Goal: Task Accomplishment & Management: Manage account settings

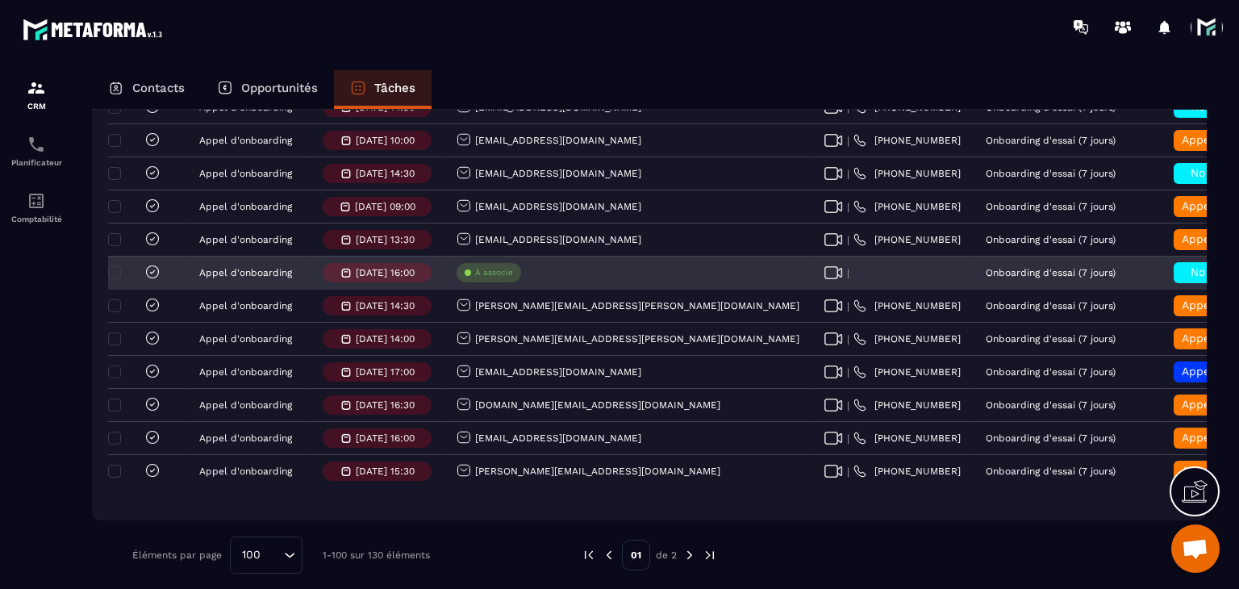
scroll to position [3155, 0]
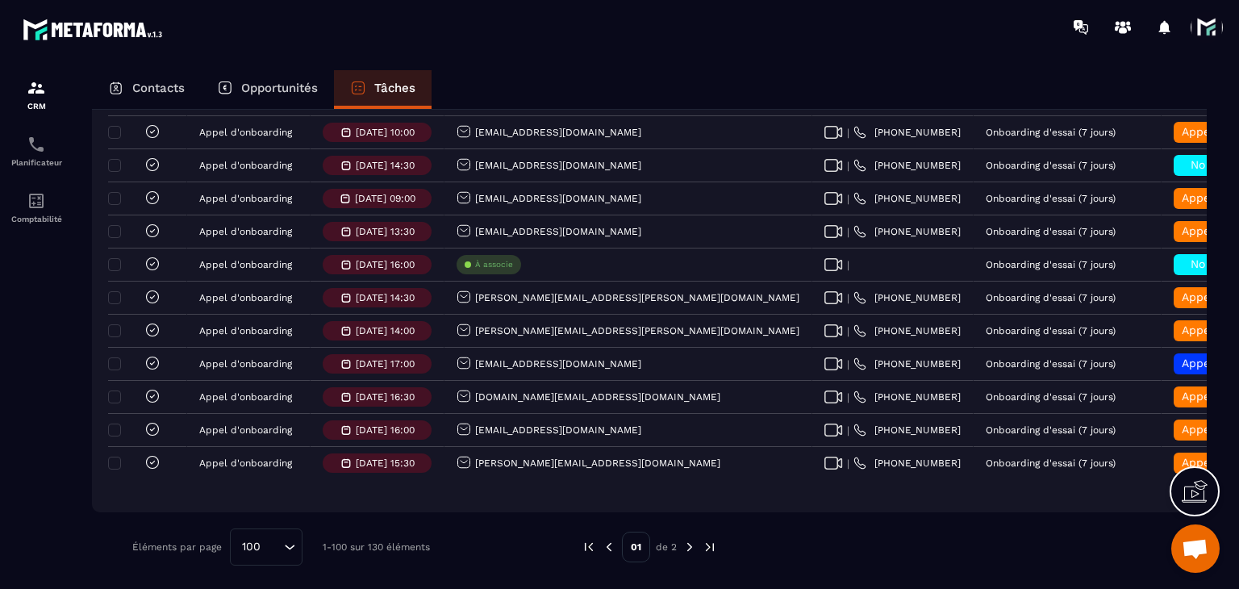
click at [691, 543] on img at bounding box center [689, 547] width 15 height 15
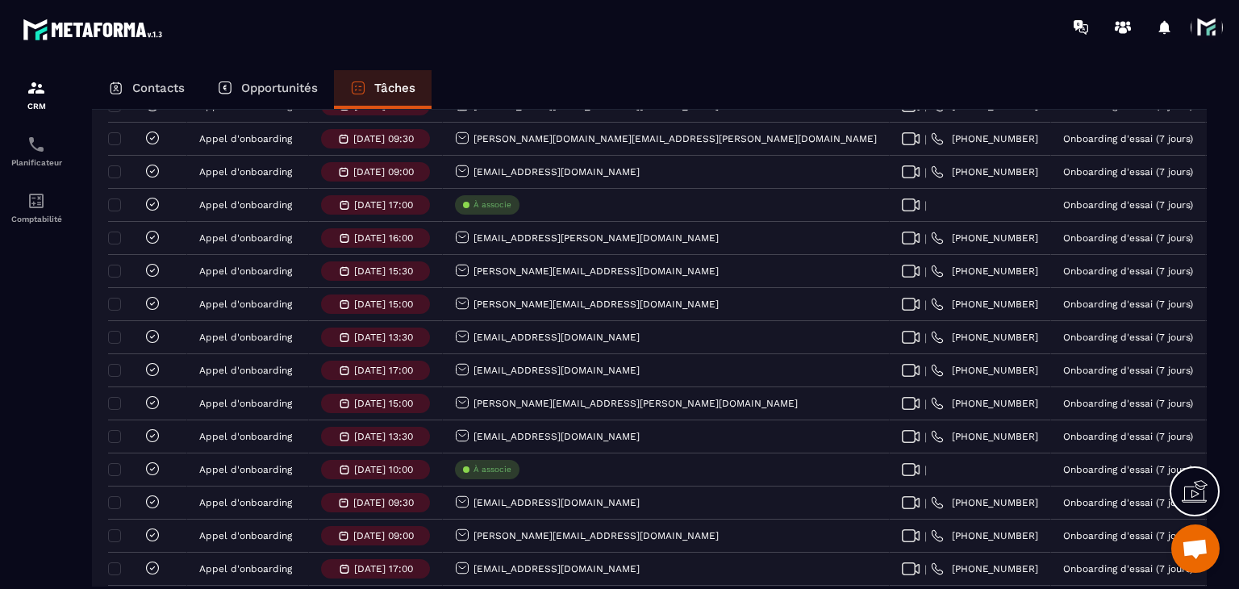
scroll to position [851, 0]
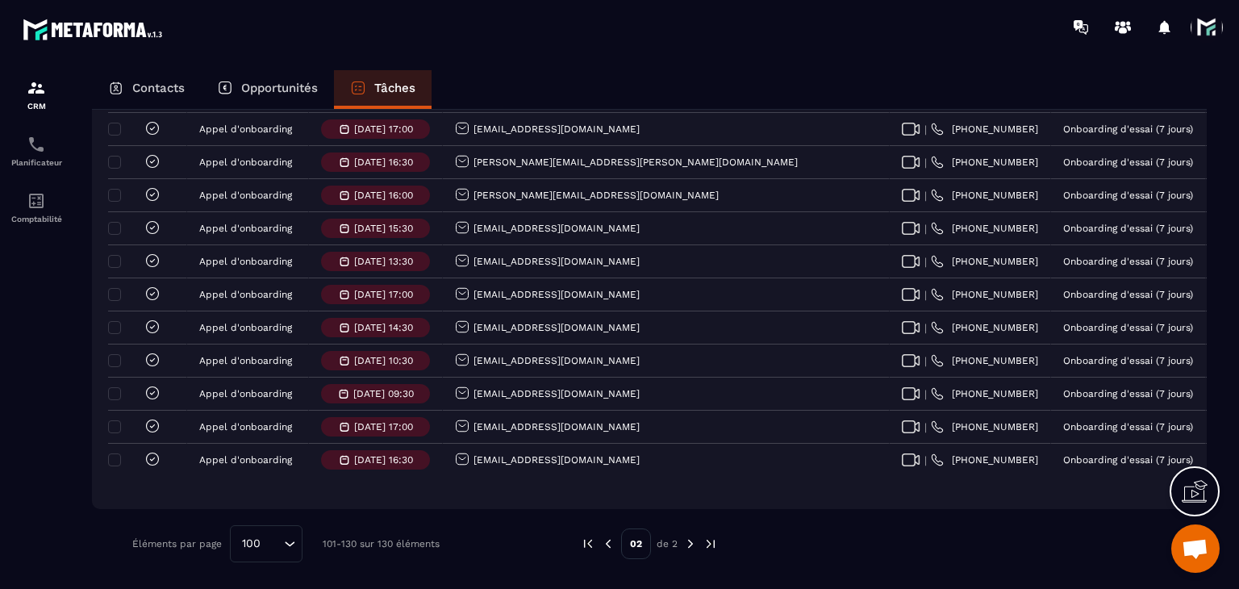
click at [610, 544] on img at bounding box center [608, 543] width 15 height 15
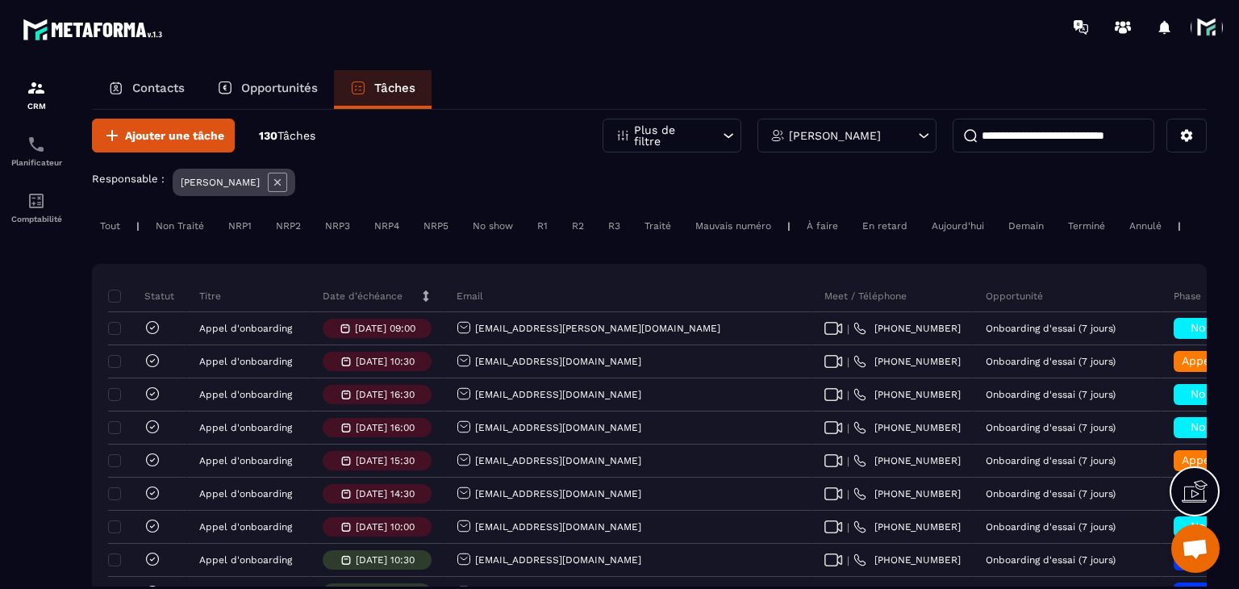
scroll to position [0, 0]
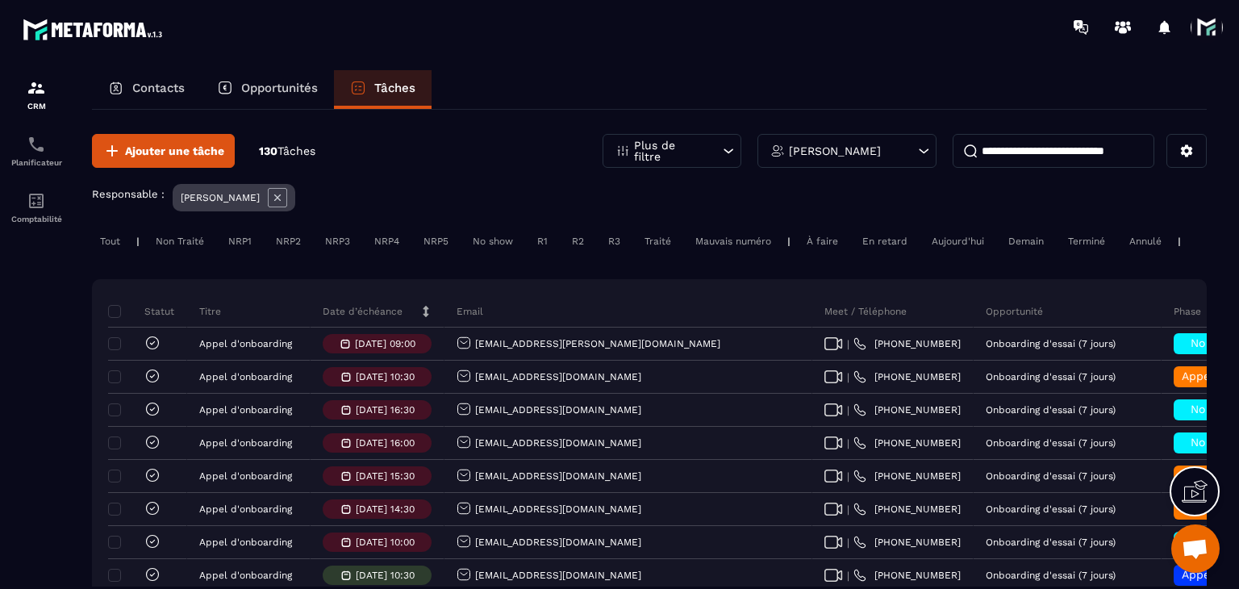
click at [382, 318] on p "Date d’échéance" at bounding box center [363, 311] width 80 height 13
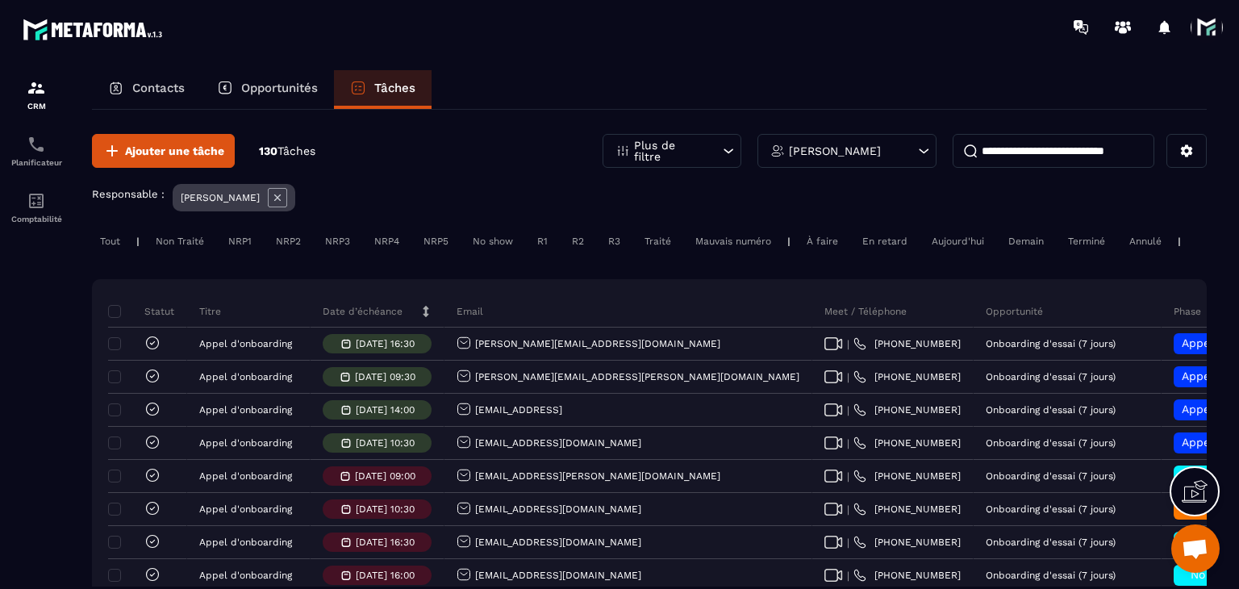
click at [382, 318] on p "Date d’échéance" at bounding box center [363, 311] width 80 height 13
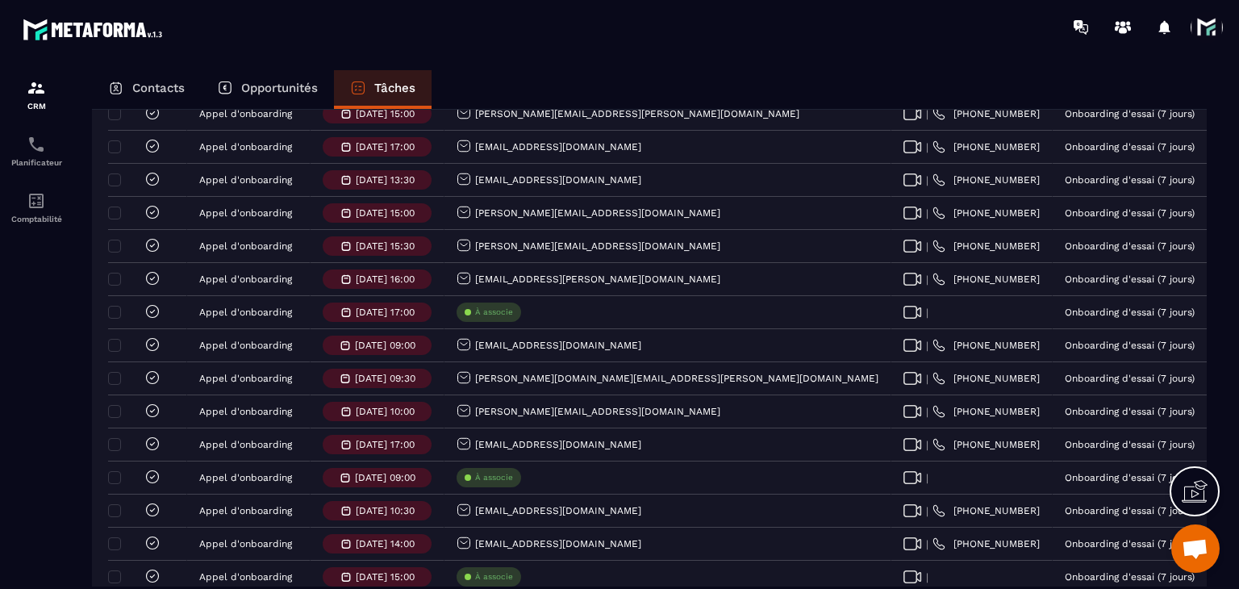
scroll to position [1210, 0]
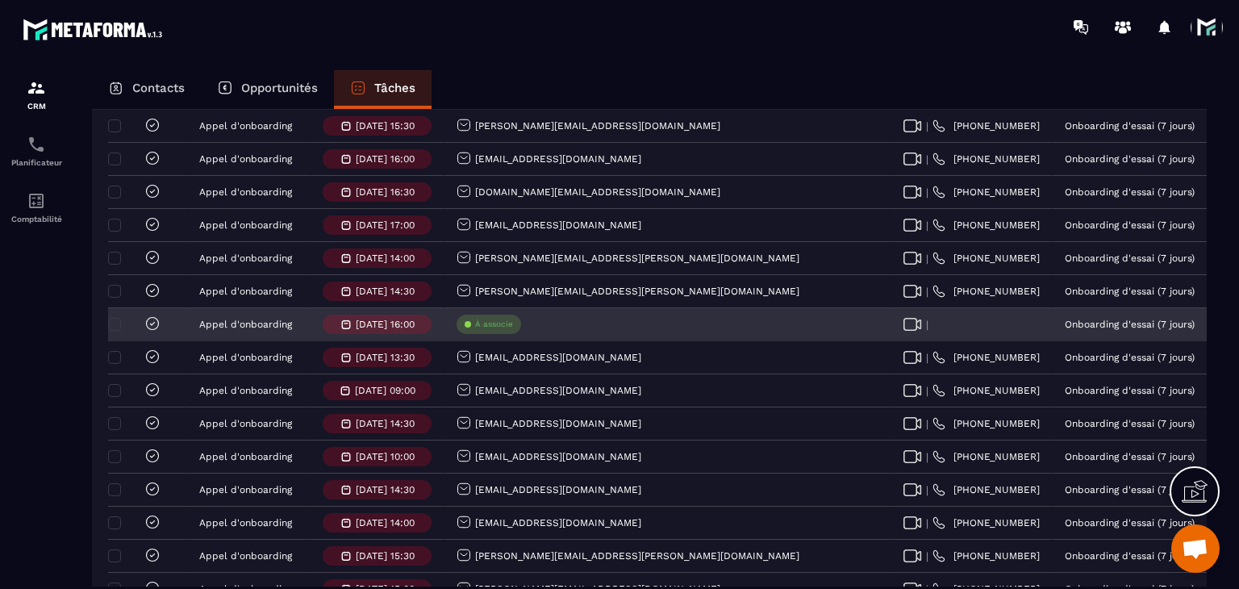
click at [152, 325] on icon at bounding box center [152, 323] width 16 height 16
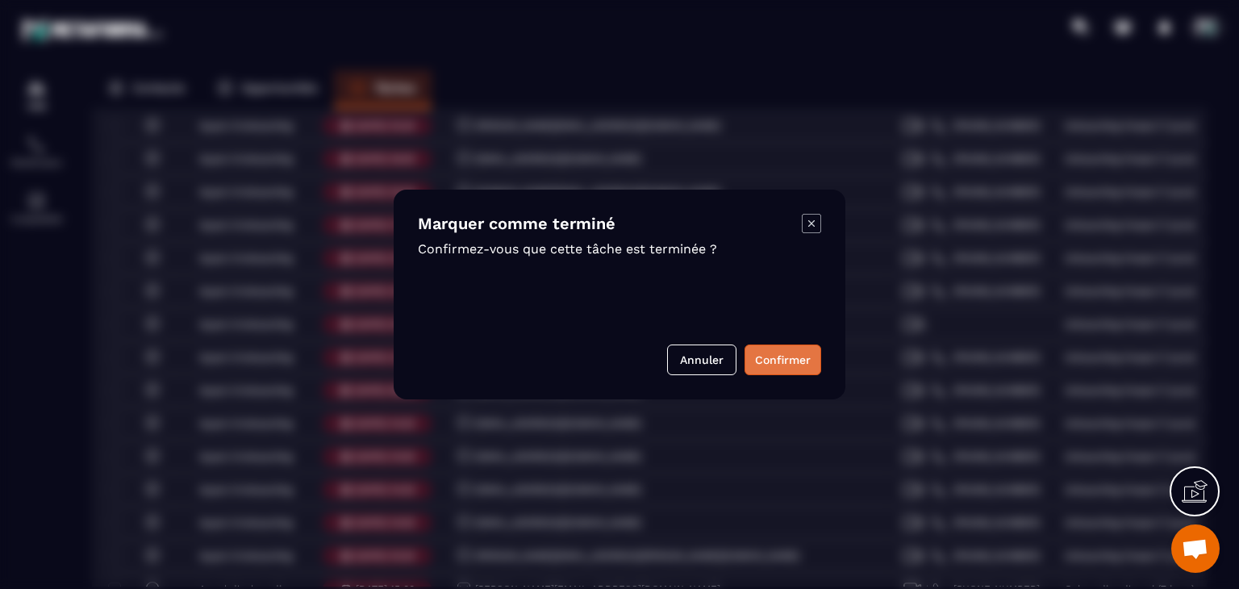
click at [812, 355] on button "Confirmer" at bounding box center [783, 359] width 77 height 31
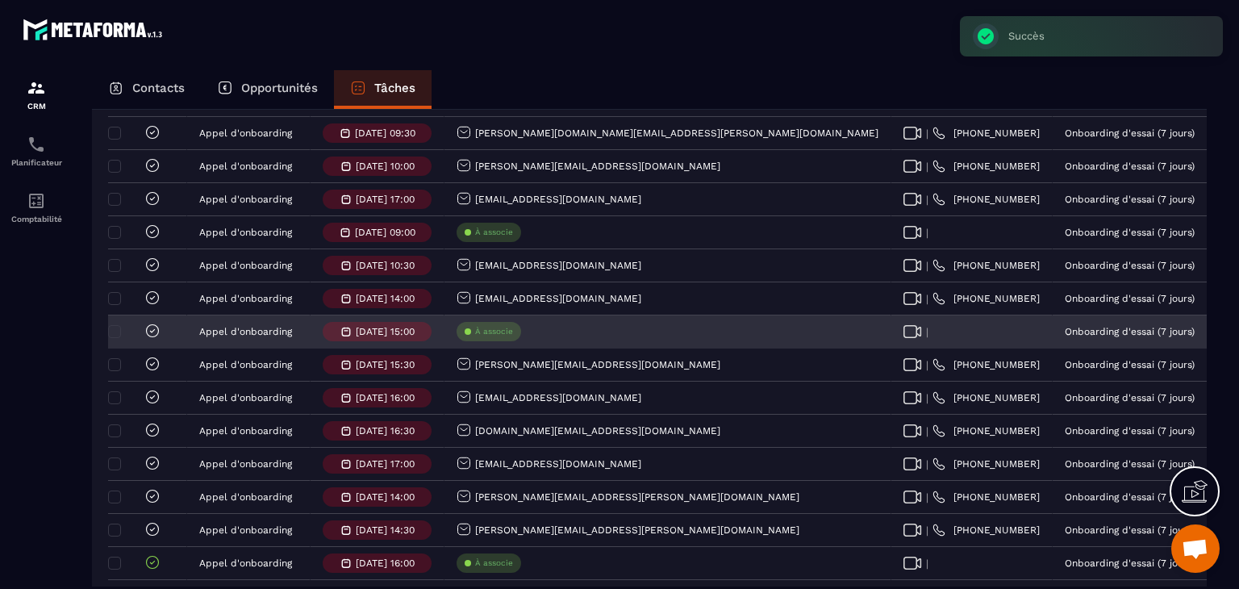
scroll to position [968, 0]
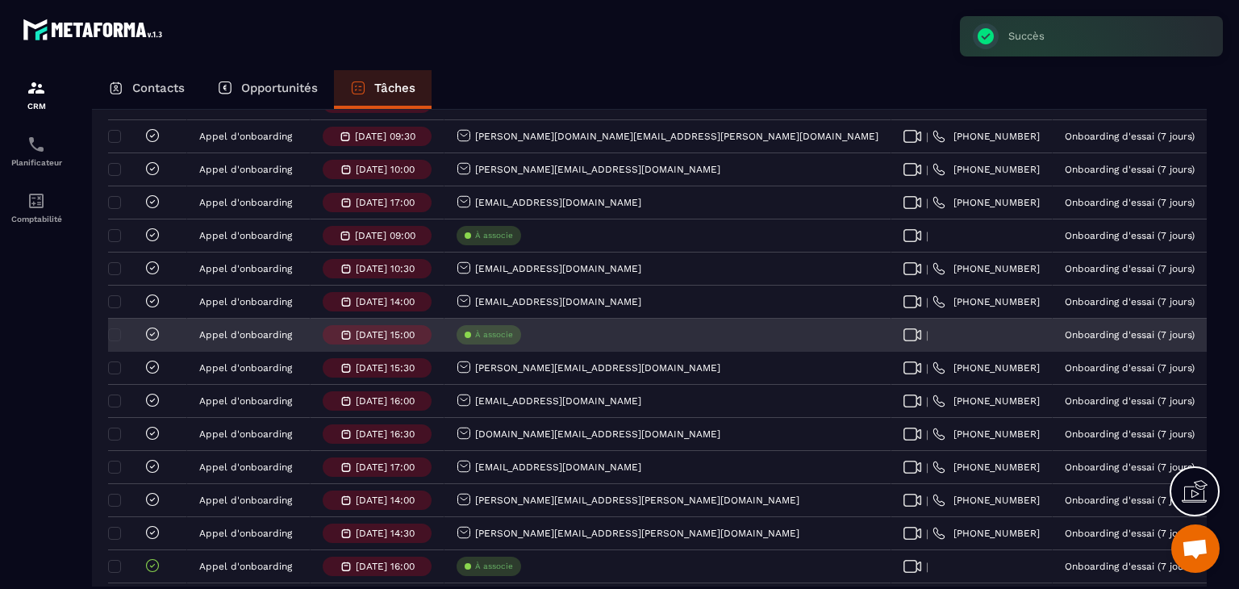
click at [156, 340] on icon at bounding box center [152, 334] width 16 height 16
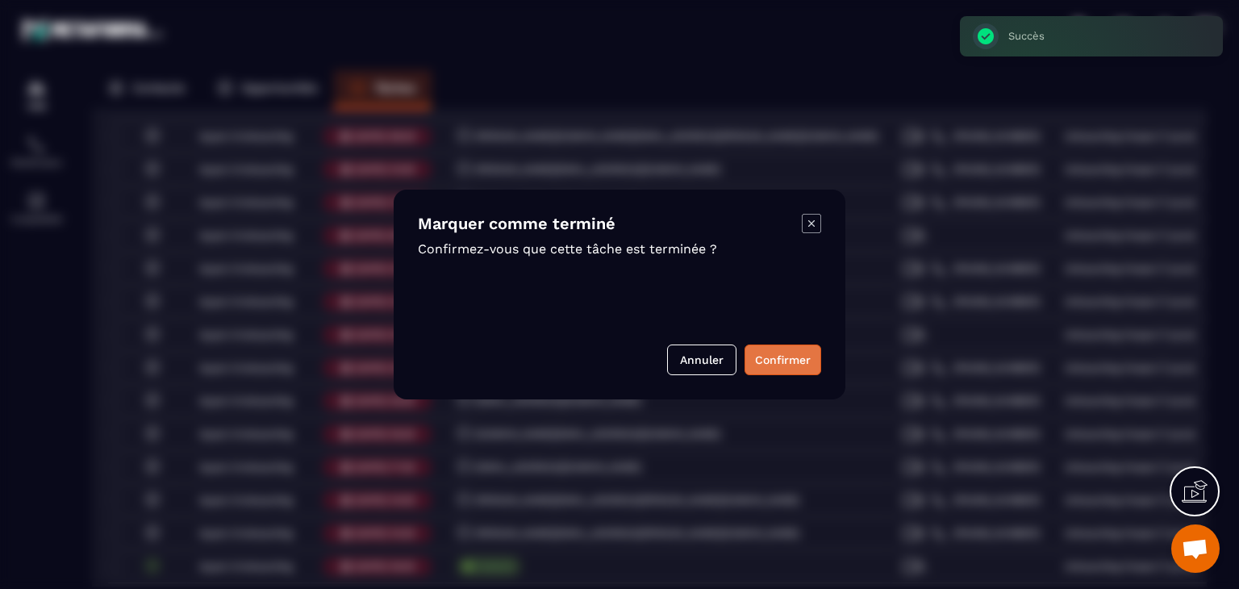
click at [773, 365] on button "Confirmer" at bounding box center [783, 359] width 77 height 31
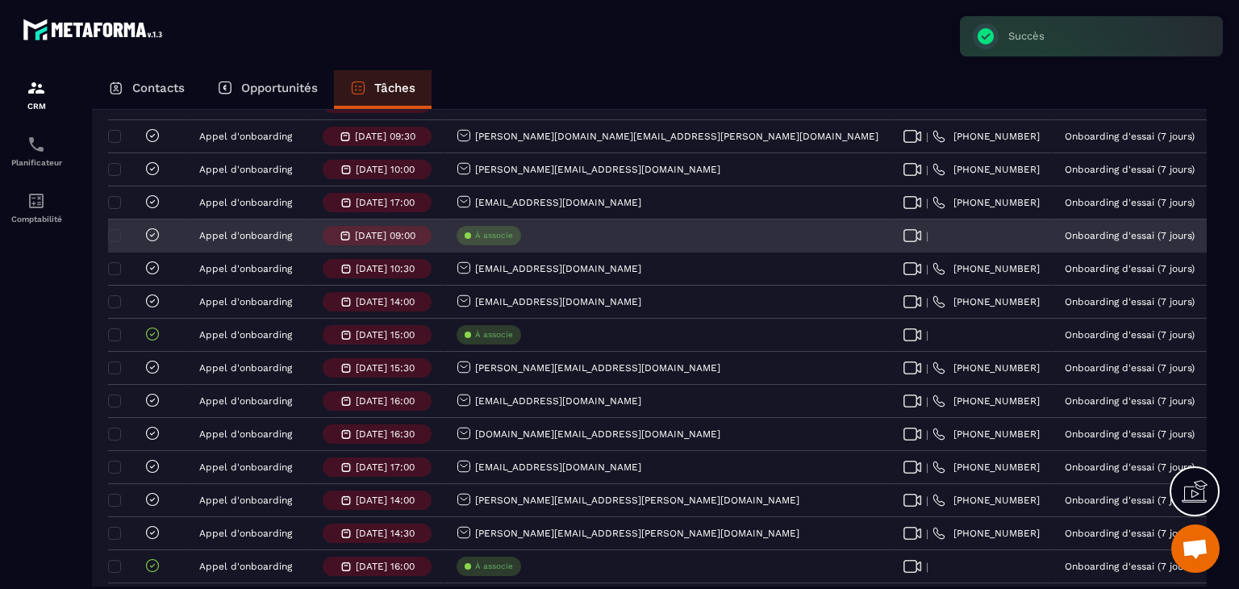
click at [151, 234] on icon at bounding box center [152, 235] width 16 height 16
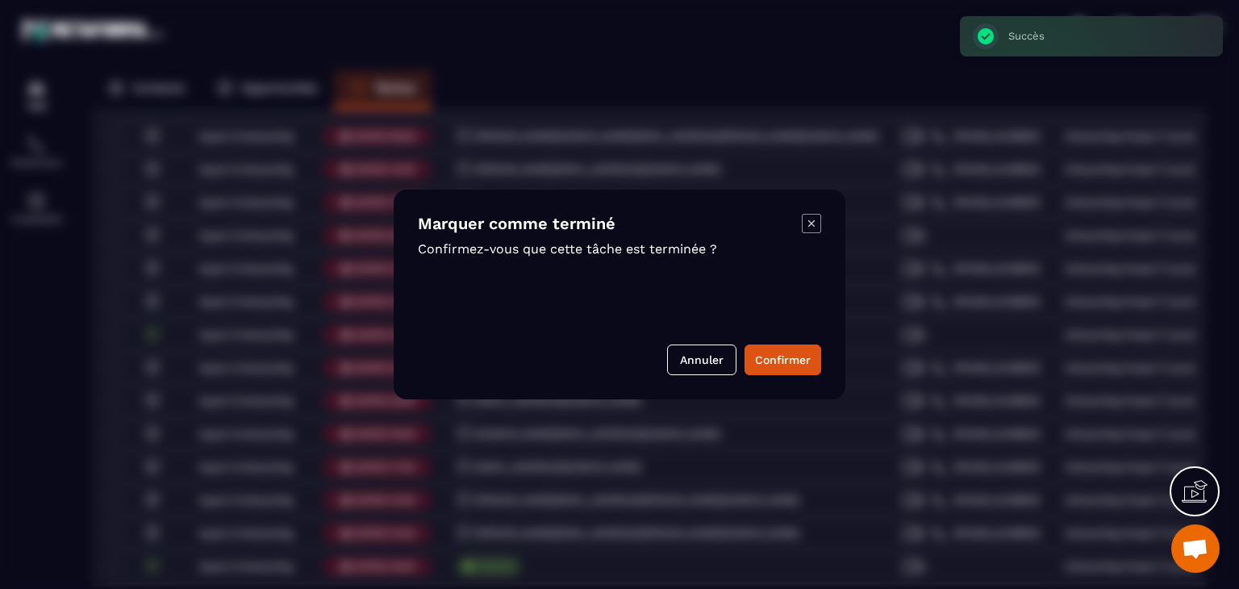
click at [778, 343] on div "Marquer comme terminé Confirmez-vous que cette tâche est terminée ? Annuler Con…" at bounding box center [620, 295] width 452 height 210
click at [781, 348] on button "Confirmer" at bounding box center [783, 359] width 77 height 31
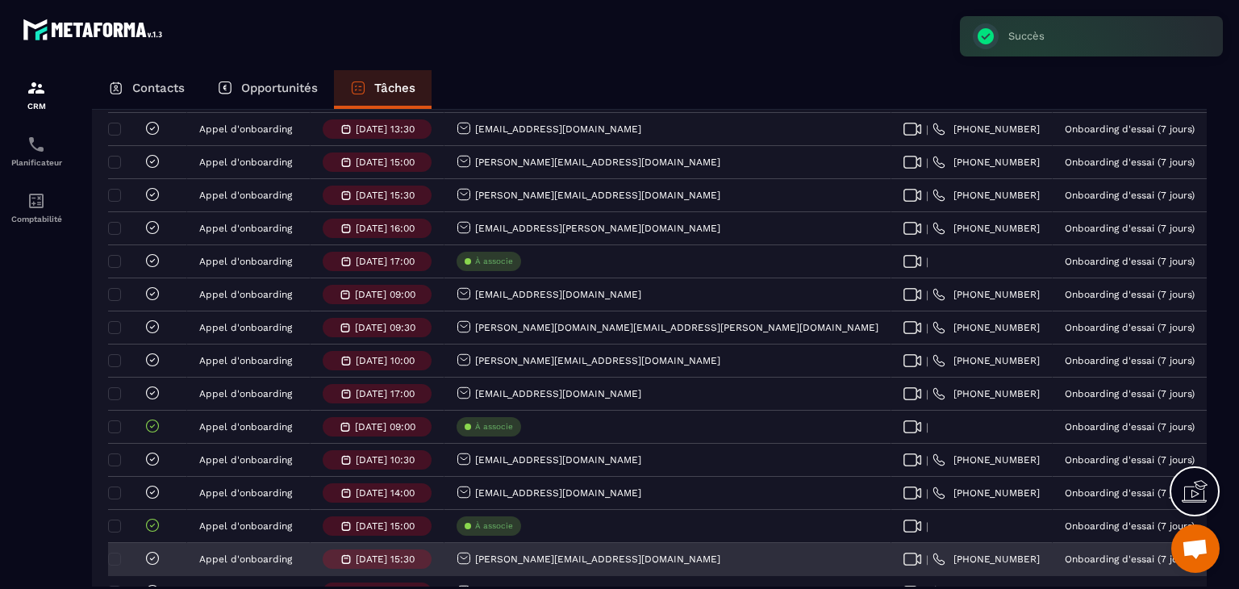
scroll to position [726, 0]
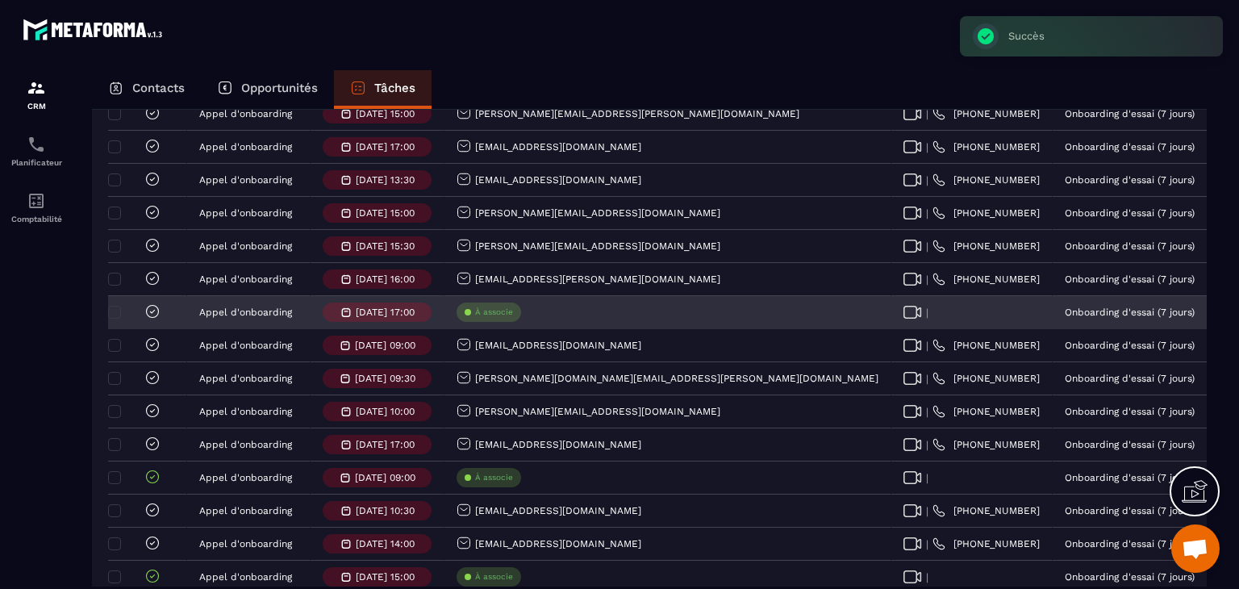
click at [148, 319] on icon at bounding box center [152, 311] width 16 height 16
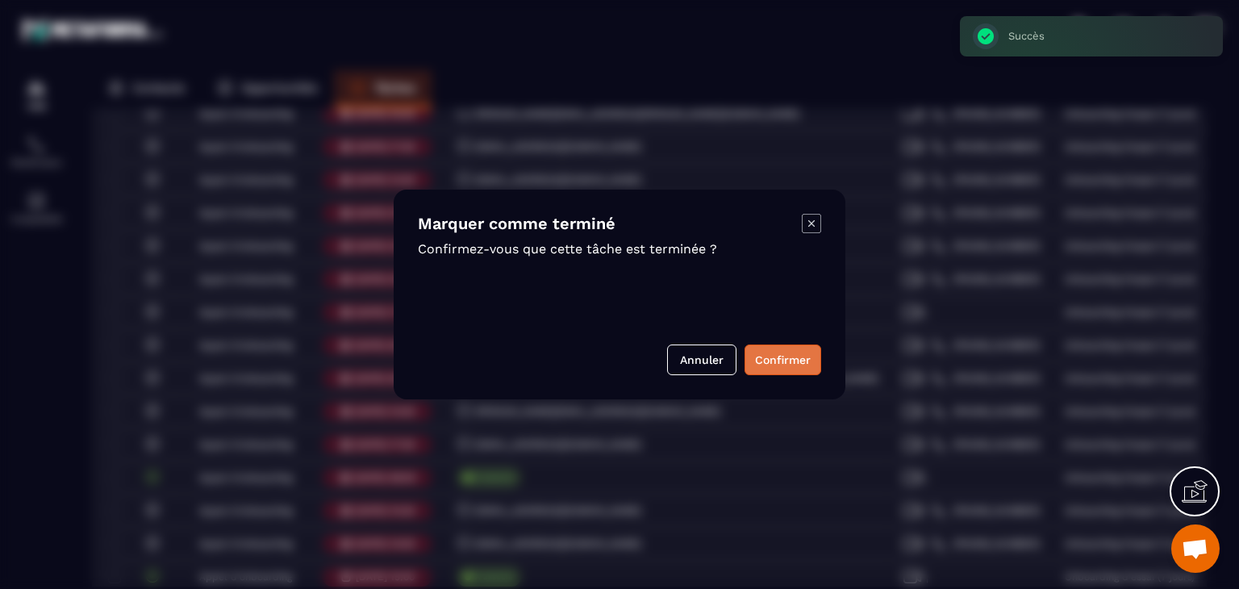
click at [792, 355] on button "Confirmer" at bounding box center [783, 359] width 77 height 31
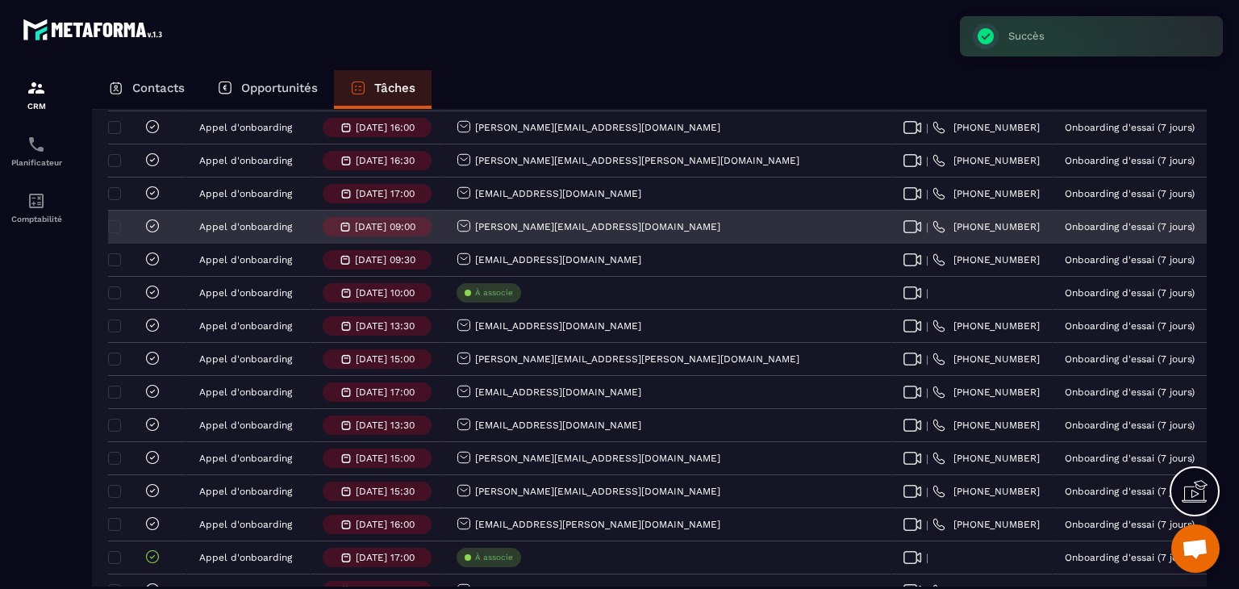
scroll to position [403, 0]
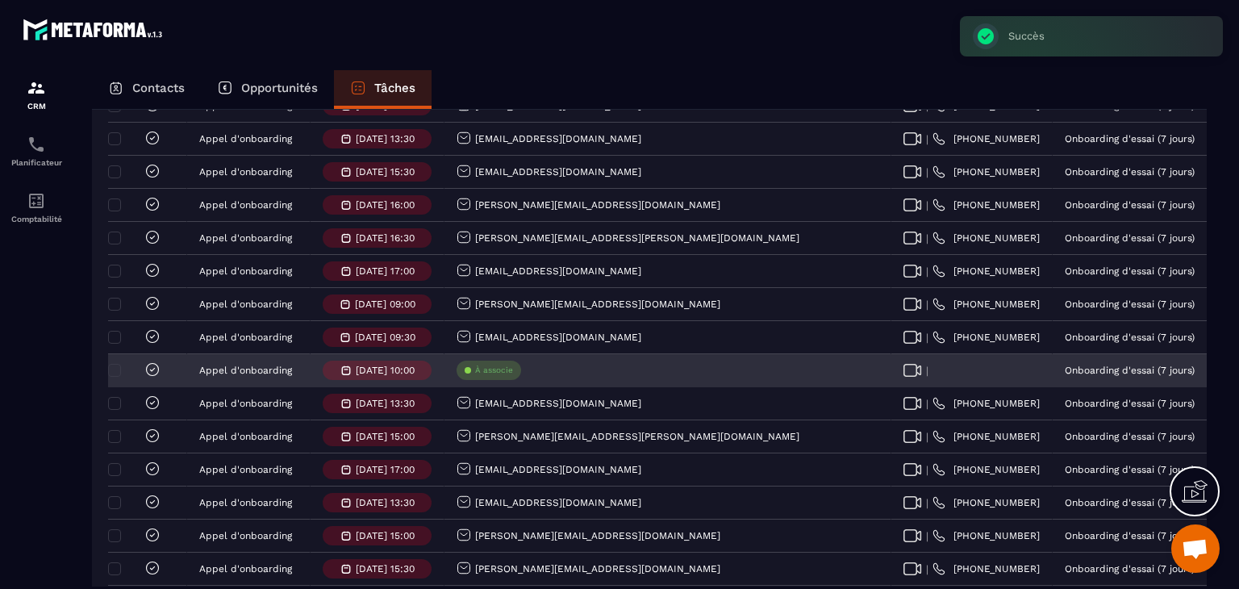
click at [150, 375] on icon at bounding box center [152, 369] width 16 height 16
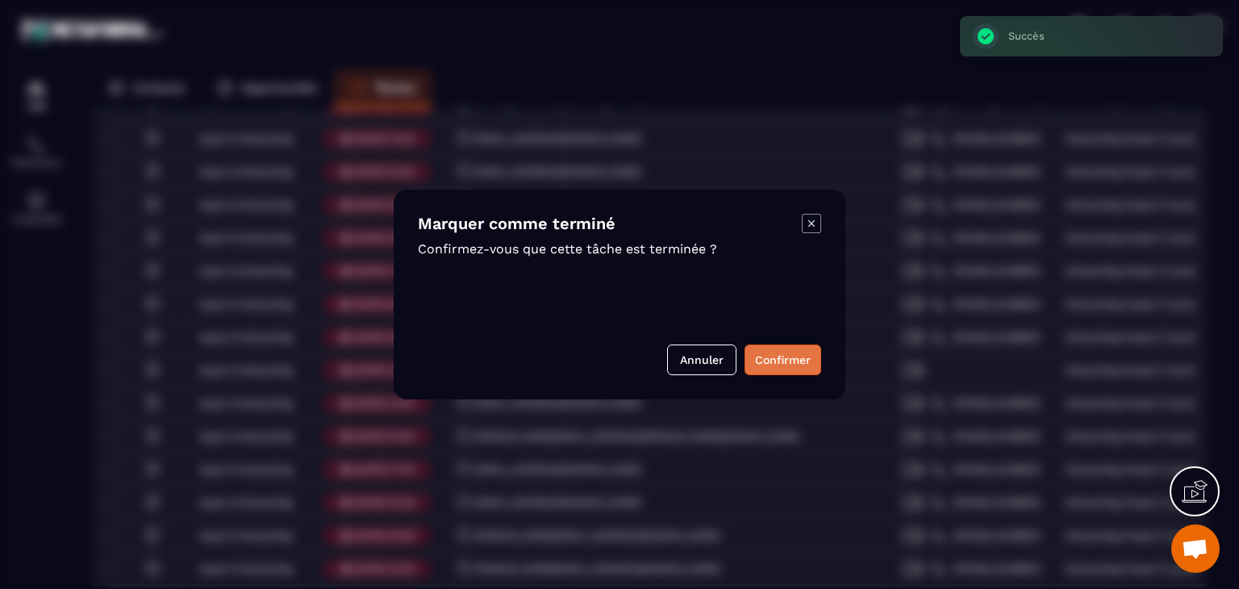
click at [746, 360] on button "Confirmer" at bounding box center [783, 359] width 77 height 31
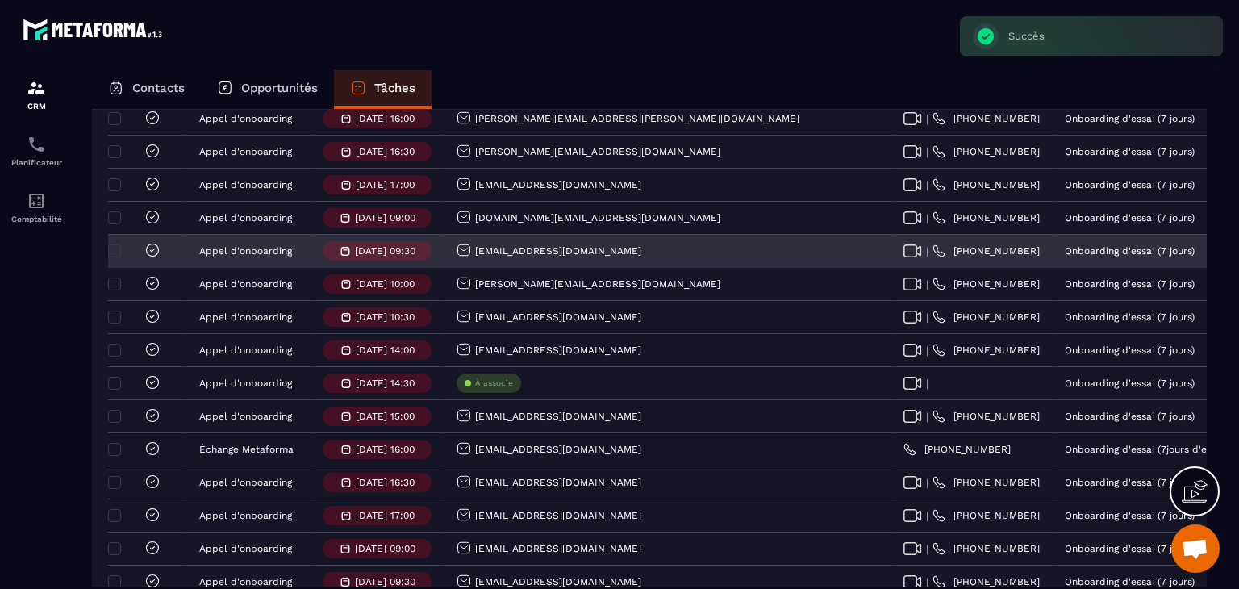
scroll to position [1775, 0]
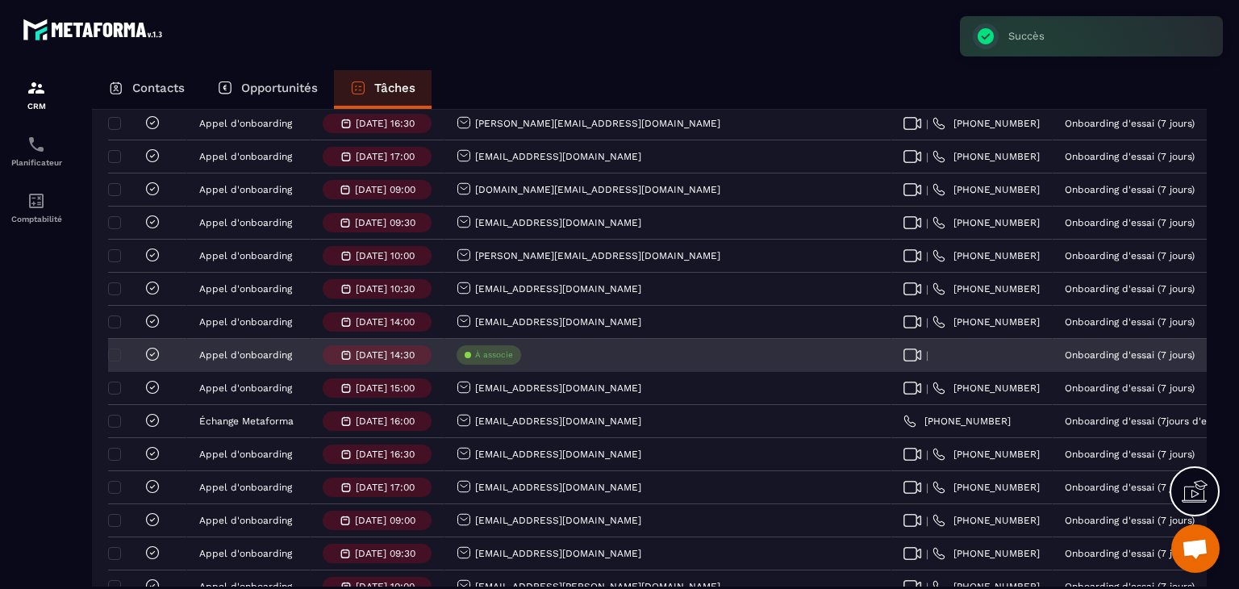
click at [148, 356] on icon at bounding box center [152, 354] width 16 height 16
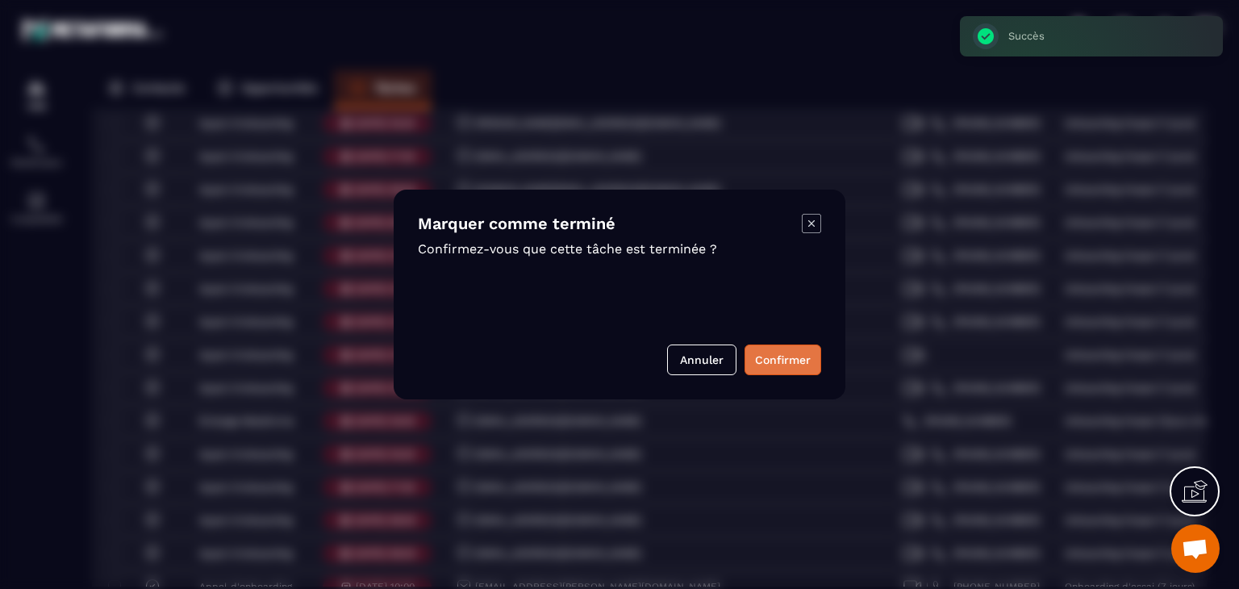
click at [797, 353] on button "Confirmer" at bounding box center [783, 359] width 77 height 31
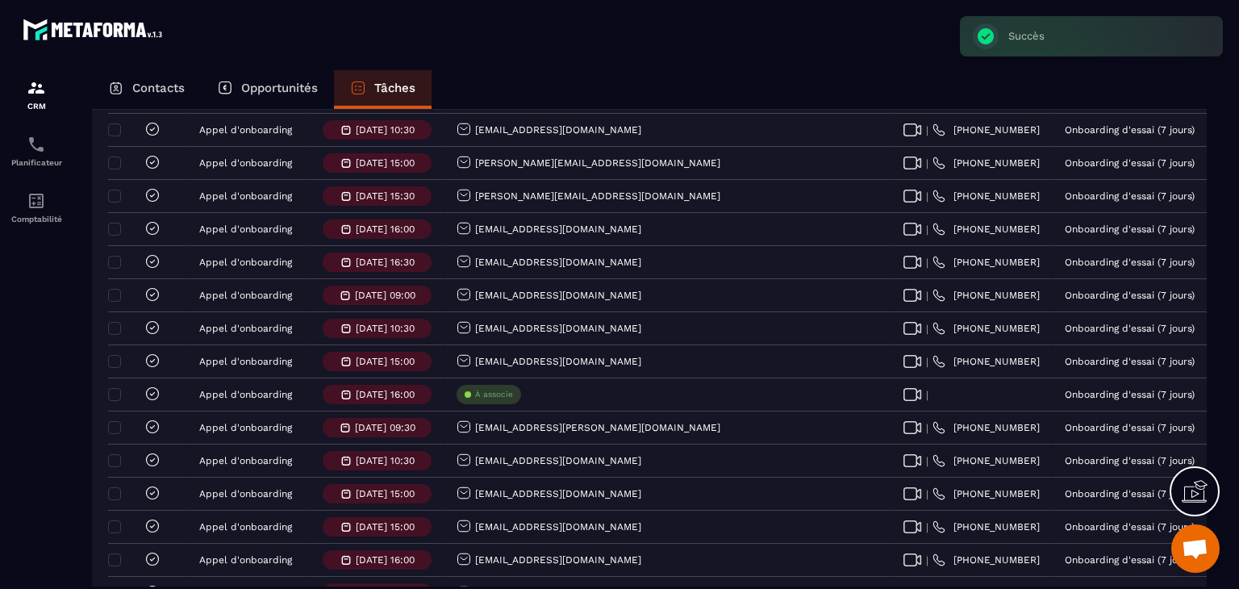
scroll to position [2501, 0]
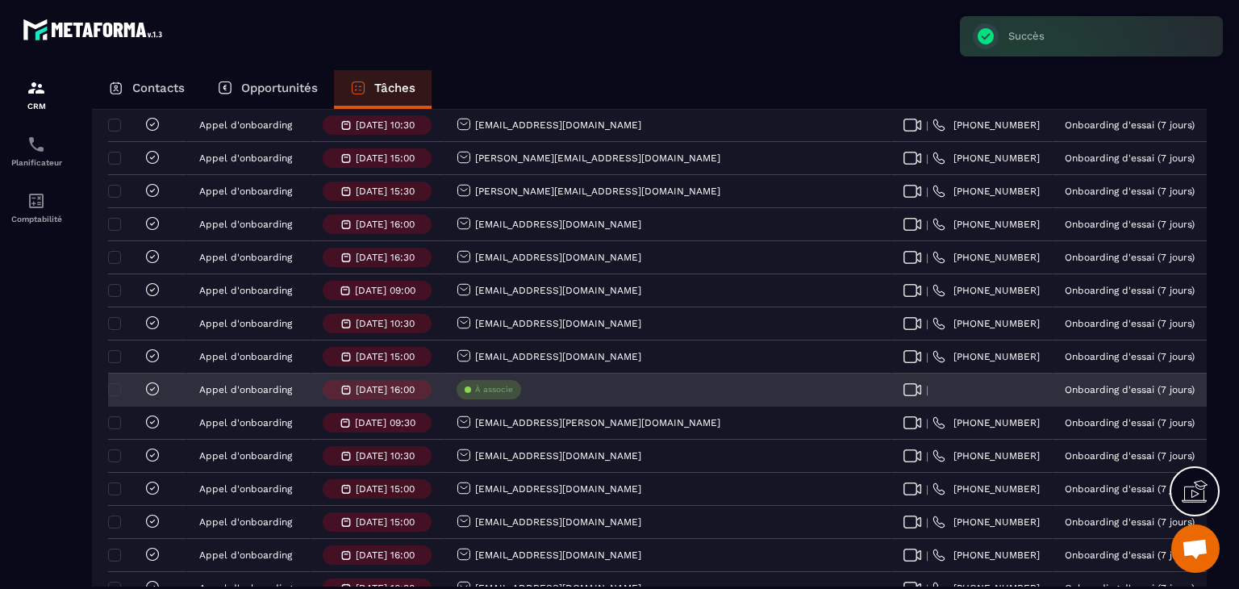
click at [149, 388] on icon at bounding box center [152, 389] width 16 height 16
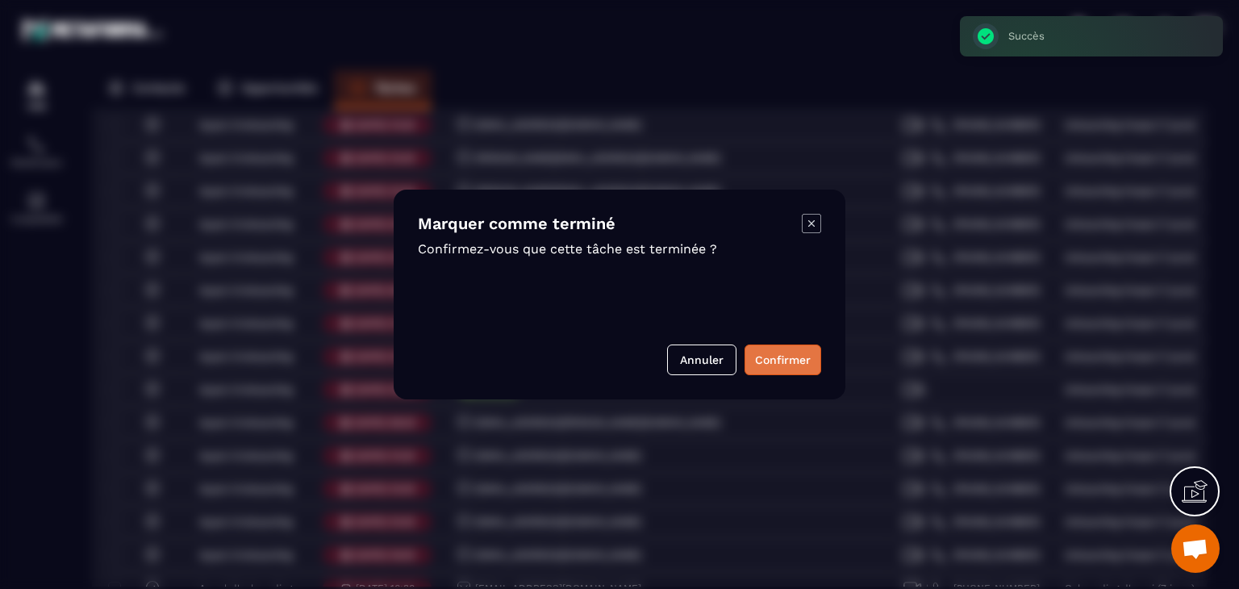
click at [771, 359] on button "Confirmer" at bounding box center [783, 359] width 77 height 31
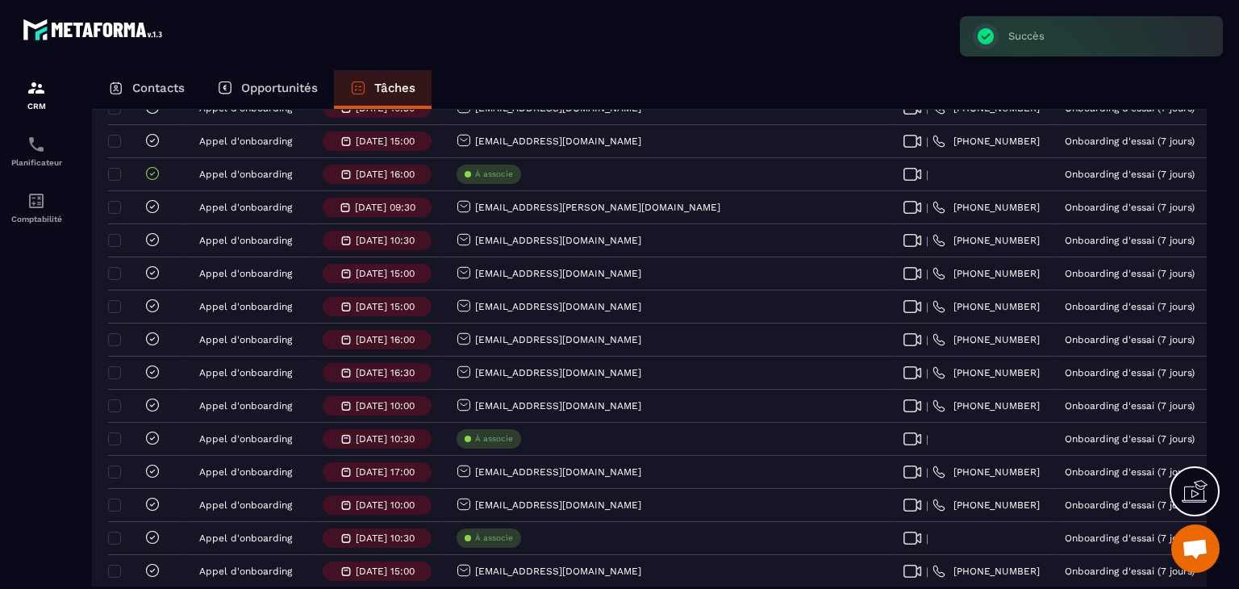
scroll to position [2743, 0]
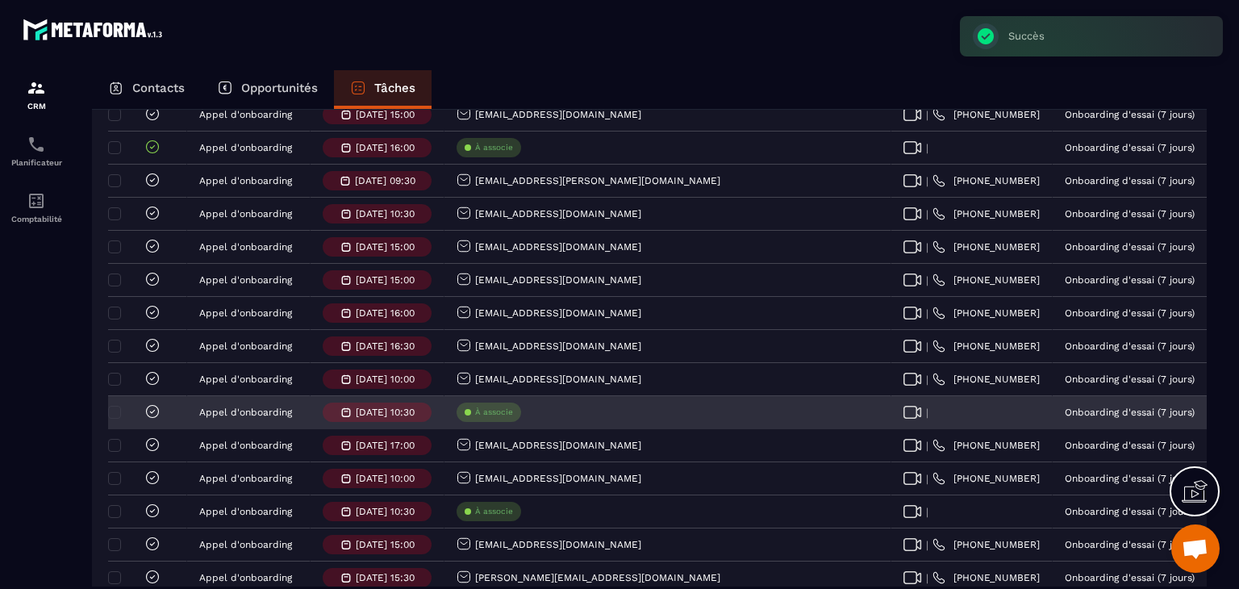
click at [149, 407] on icon at bounding box center [152, 411] width 16 height 16
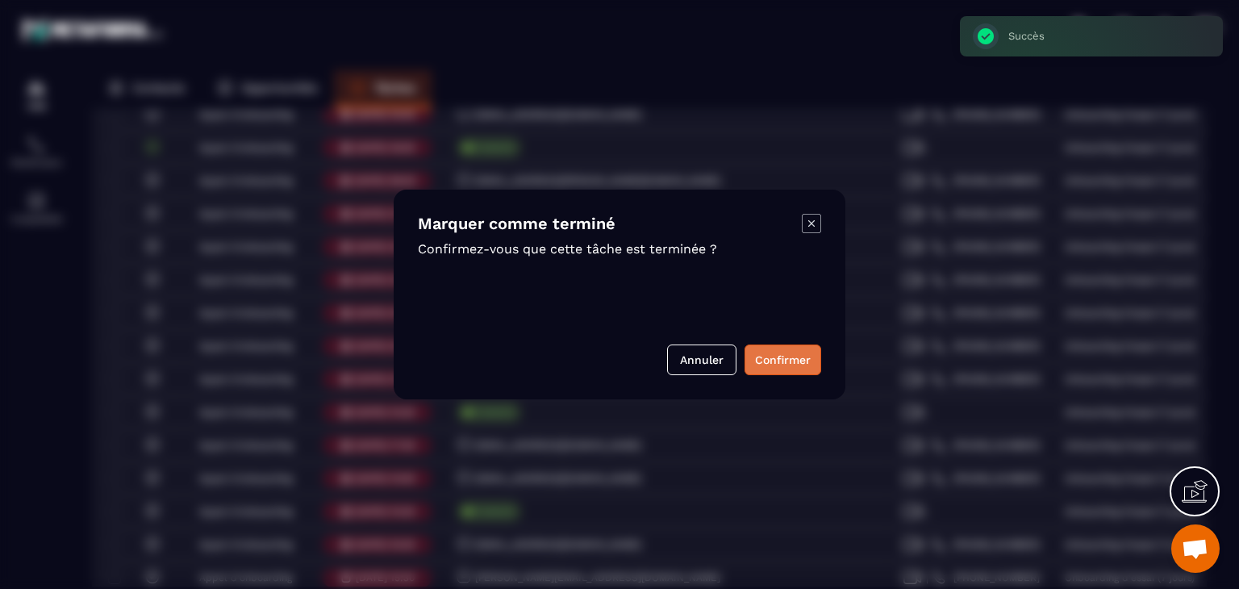
click at [788, 365] on button "Confirmer" at bounding box center [783, 359] width 77 height 31
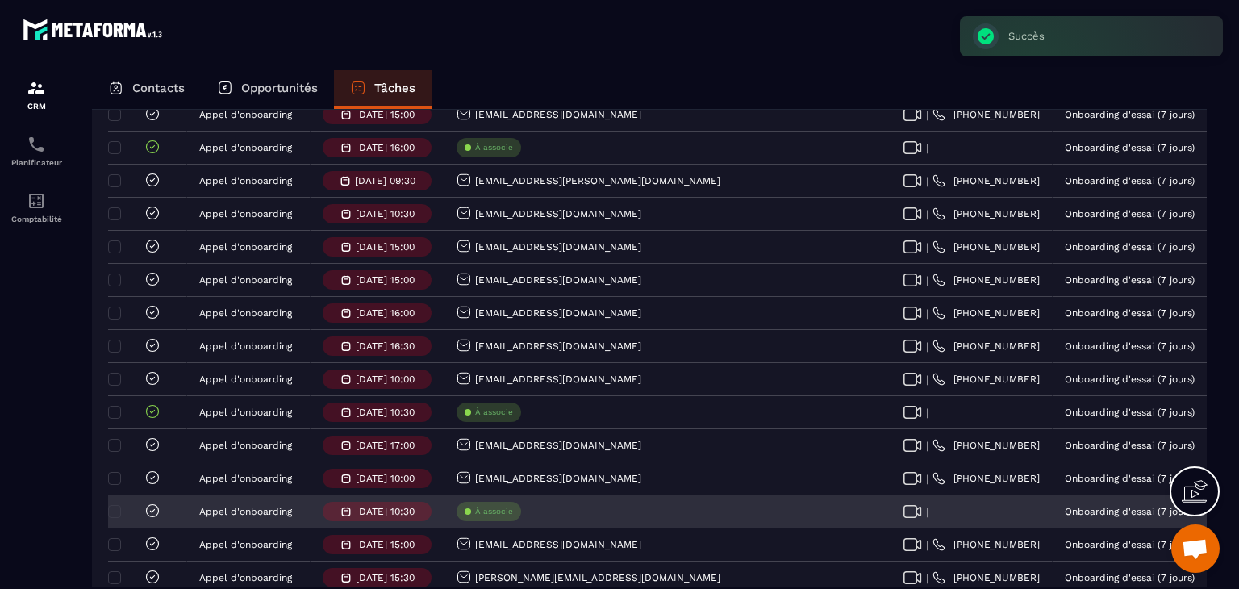
click at [157, 507] on icon at bounding box center [152, 511] width 16 height 16
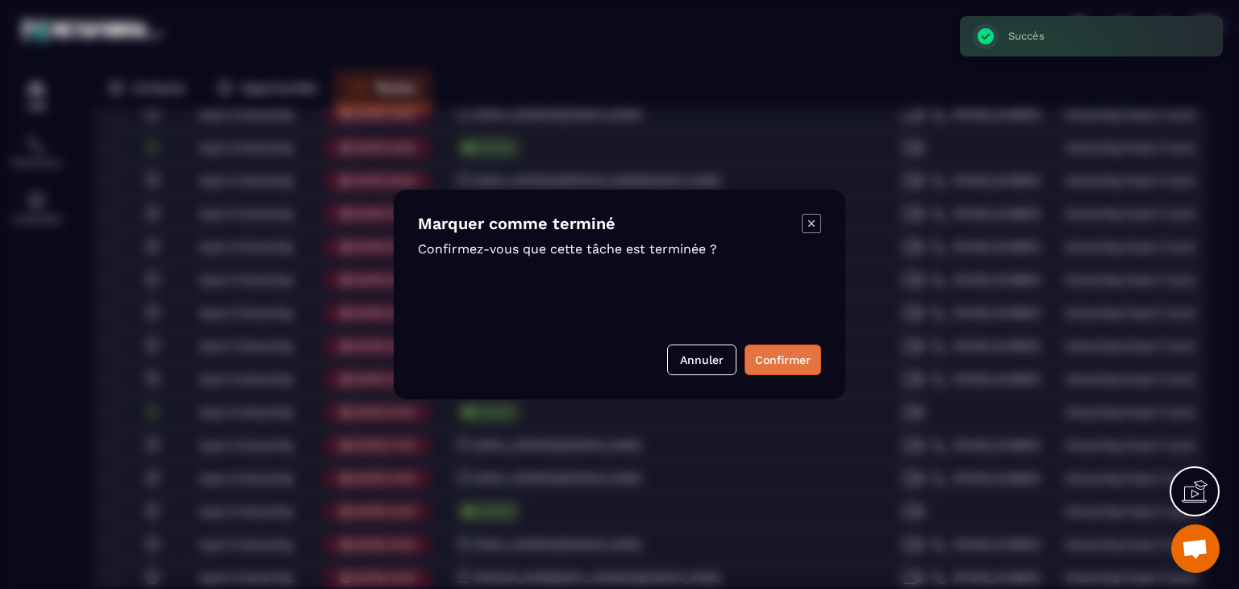
click at [786, 369] on button "Confirmer" at bounding box center [783, 359] width 77 height 31
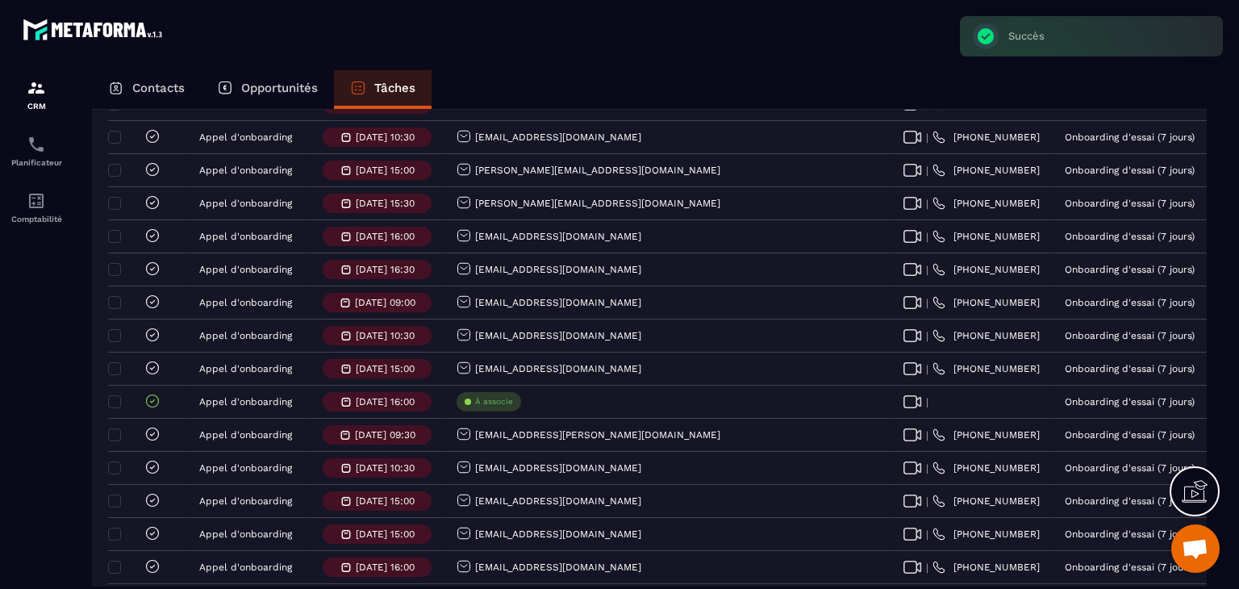
scroll to position [2339, 0]
